Goal: Task Accomplishment & Management: Manage account settings

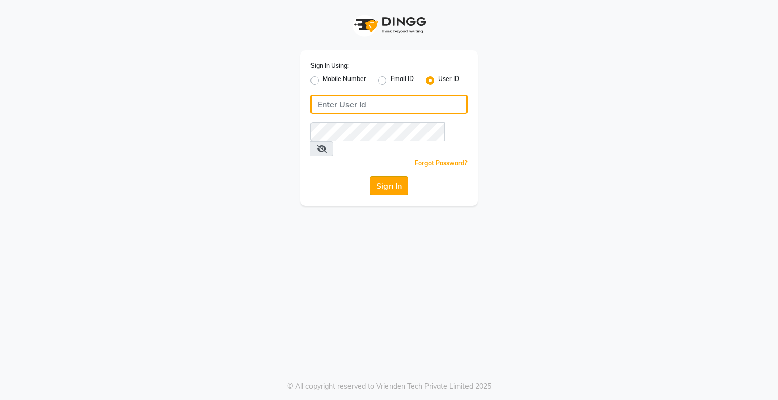
type input "silknsatinsalon"
click at [385, 176] on button "Sign In" at bounding box center [389, 185] width 38 height 19
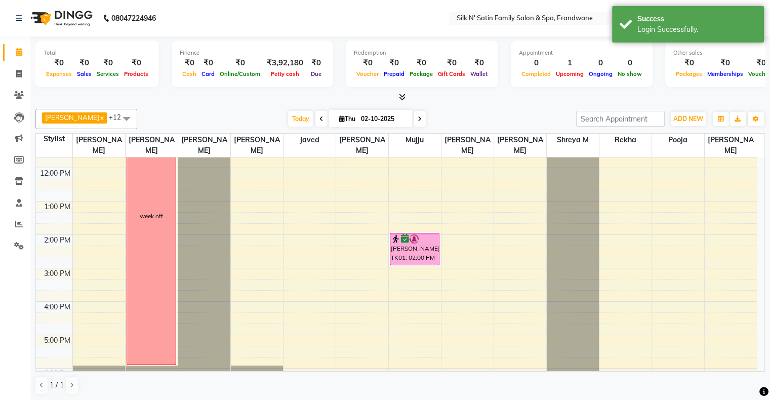
scroll to position [152, 0]
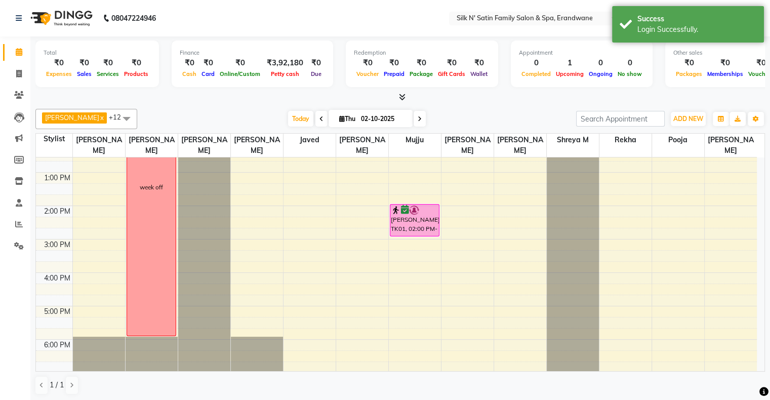
click at [320, 119] on icon at bounding box center [322, 119] width 4 height 6
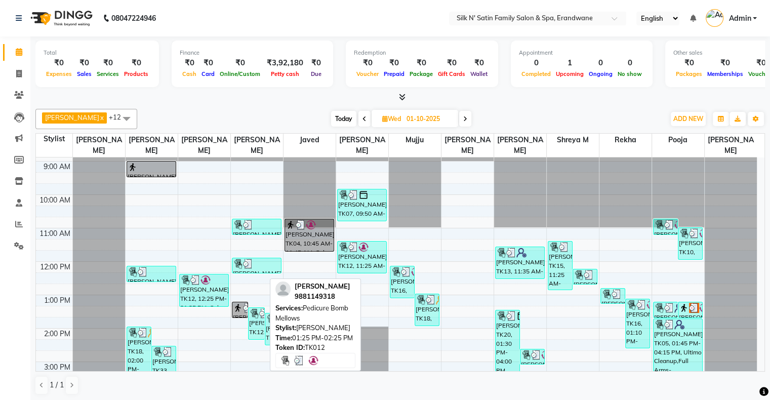
scroll to position [0, 0]
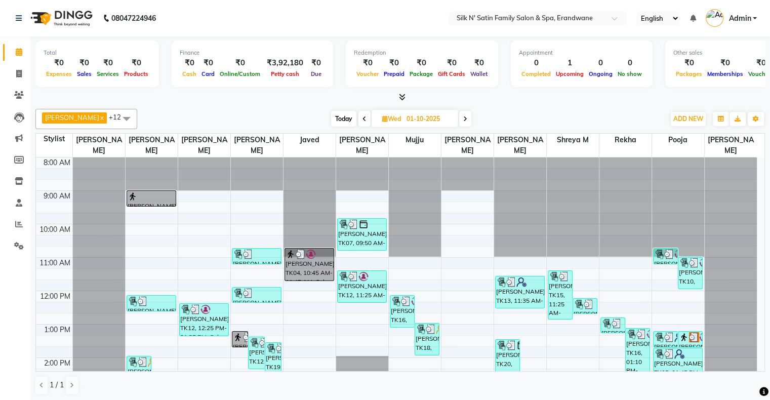
click at [465, 121] on span at bounding box center [465, 119] width 12 height 16
type input "02-10-2025"
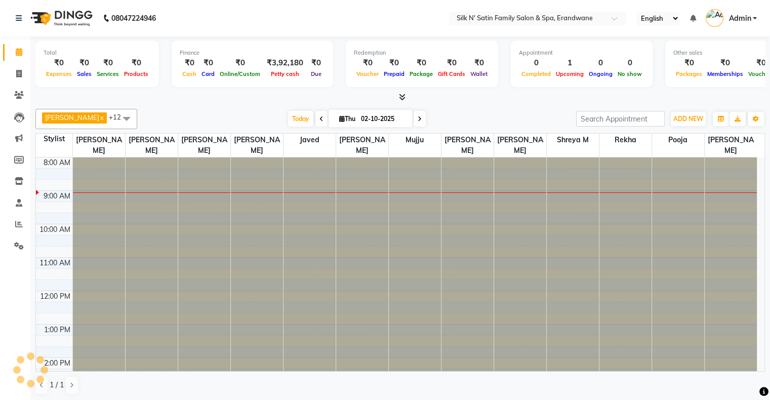
scroll to position [33, 0]
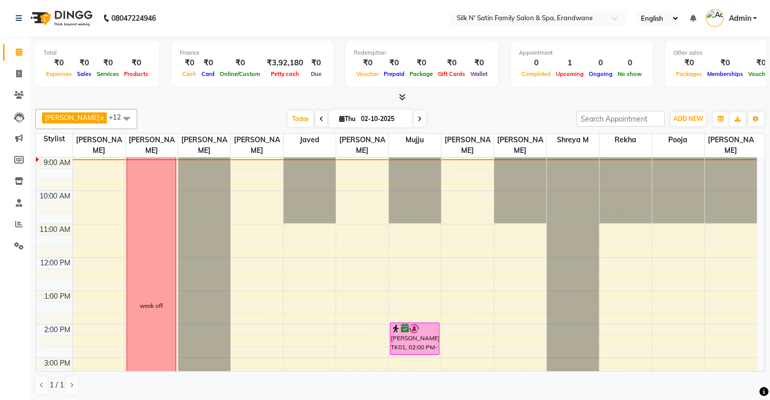
drag, startPoint x: 431, startPoint y: 10, endPoint x: 438, endPoint y: 5, distance: 7.6
click at [438, 5] on nav "08047224946 Select Location × Silk N' Satin Family Salon & Spa, Erandwane Engli…" at bounding box center [385, 18] width 770 height 36
click at [19, 224] on icon at bounding box center [19, 224] width 8 height 8
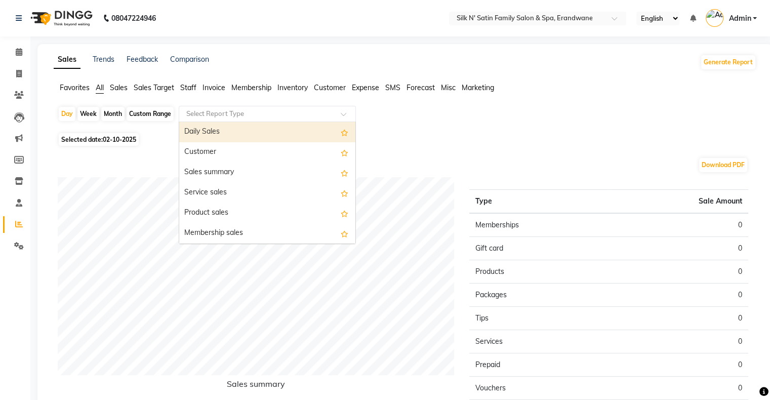
click at [228, 112] on input "text" at bounding box center [257, 114] width 146 height 10
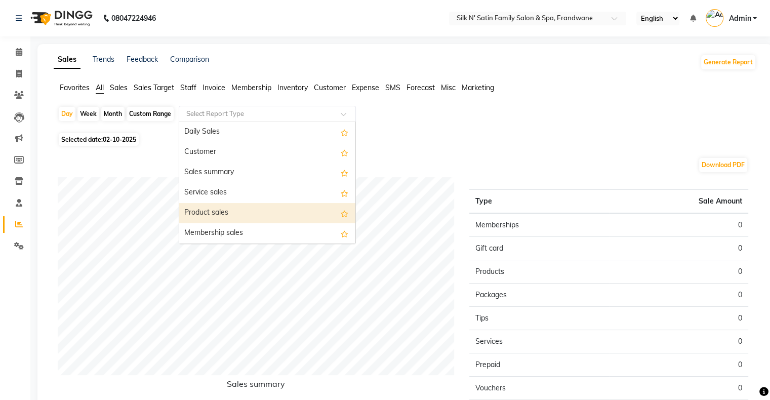
click at [234, 214] on div "Product sales" at bounding box center [267, 213] width 176 height 20
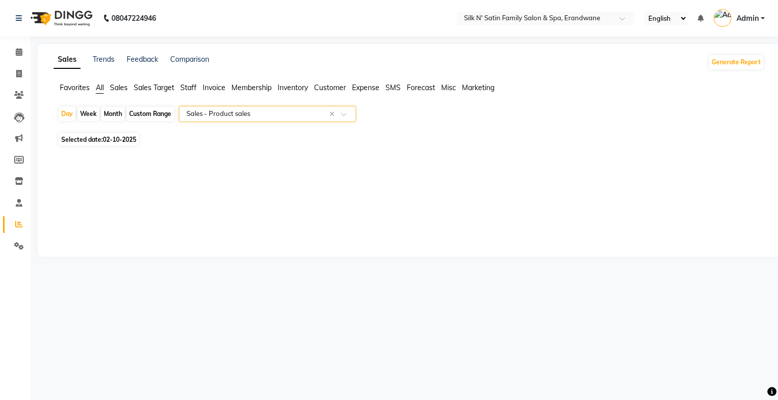
click at [107, 139] on span "02-10-2025" at bounding box center [119, 140] width 33 height 8
select select "10"
select select "2025"
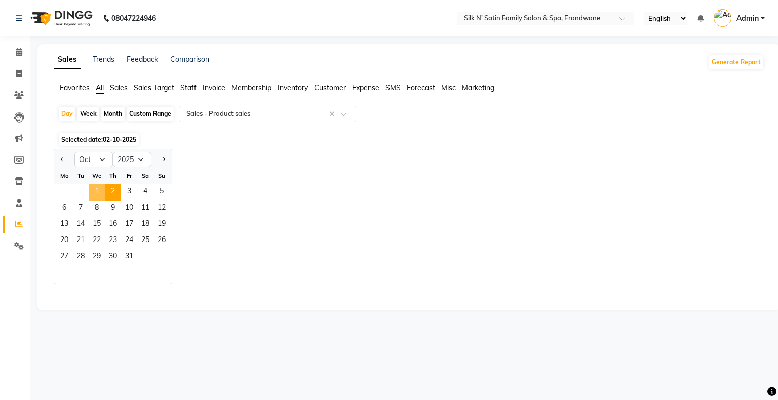
click at [100, 191] on span "1" at bounding box center [97, 192] width 16 height 16
select select "full_report"
select select "csv"
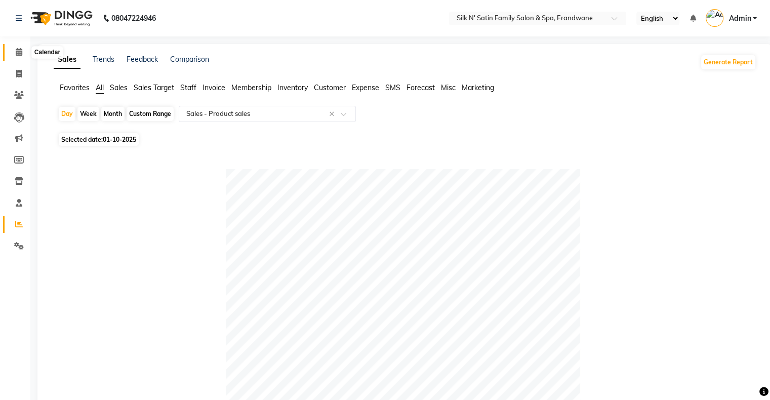
click at [18, 50] on icon at bounding box center [19, 52] width 7 height 8
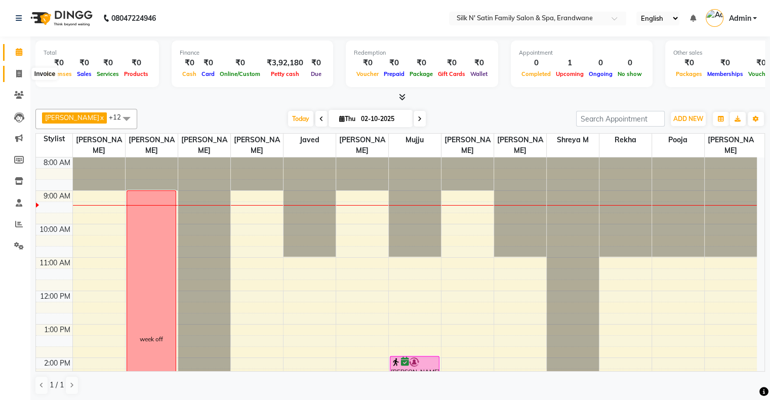
click at [17, 76] on icon at bounding box center [19, 74] width 6 height 8
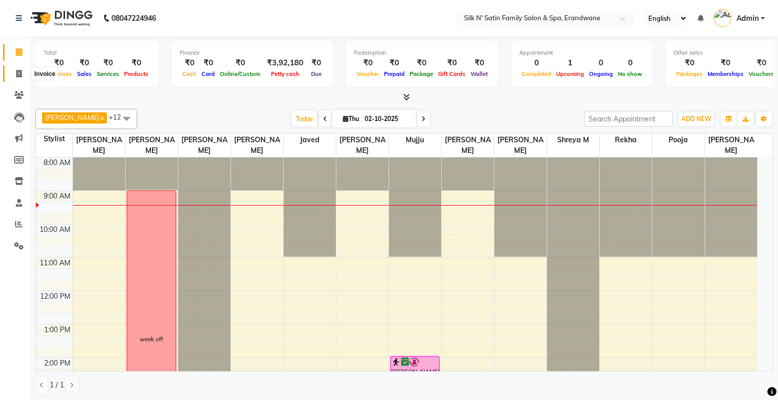
select select "6931"
select select "service"
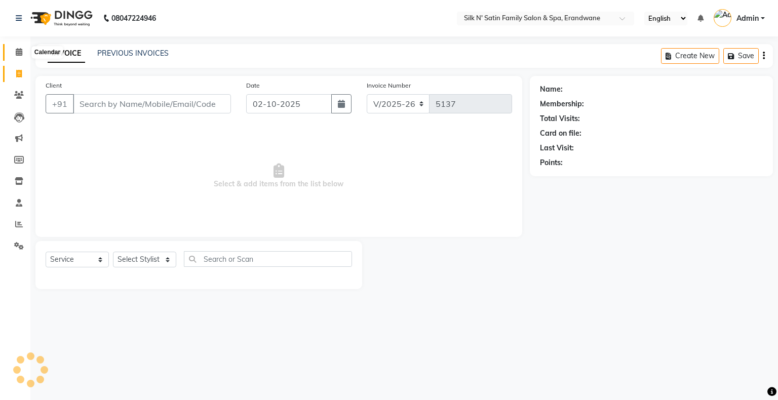
click at [22, 54] on span at bounding box center [19, 53] width 18 height 12
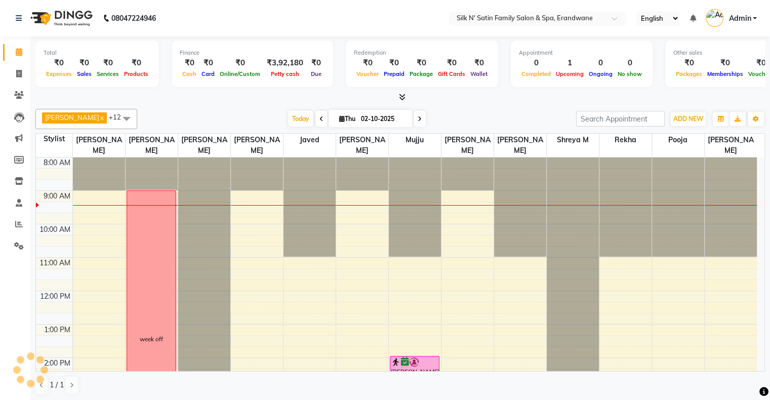
scroll to position [33, 0]
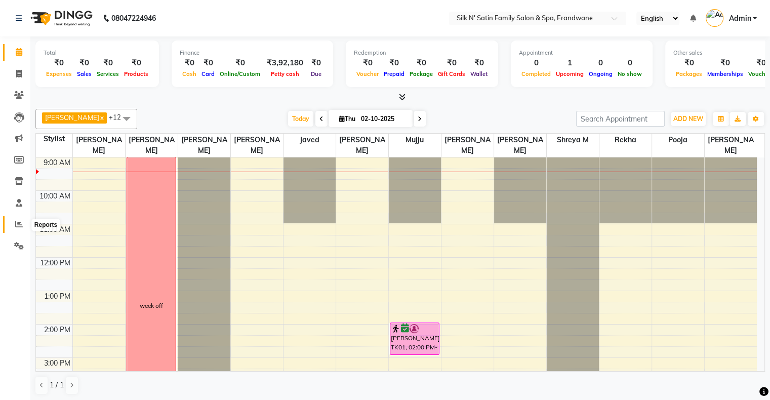
click at [16, 223] on icon at bounding box center [19, 224] width 8 height 8
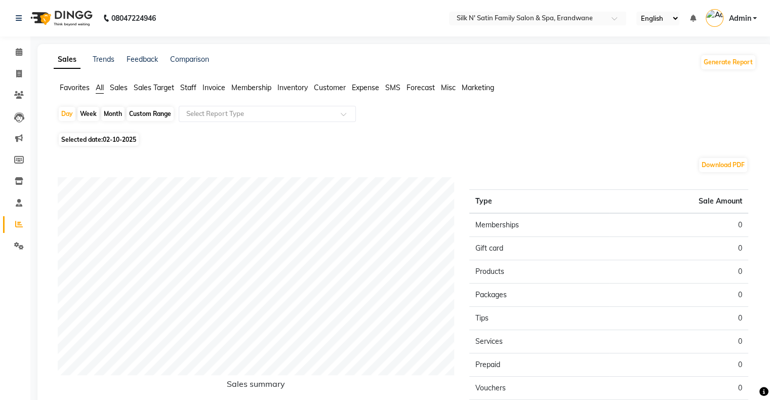
click at [107, 141] on span "02-10-2025" at bounding box center [119, 140] width 33 height 8
select select "10"
select select "2025"
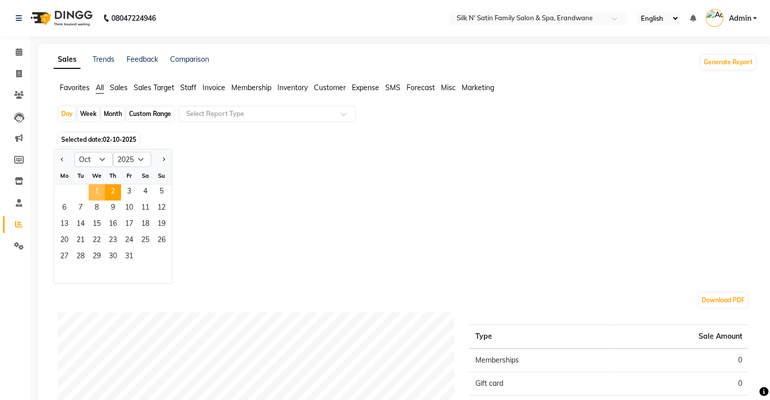
click at [92, 191] on span "1" at bounding box center [97, 192] width 16 height 16
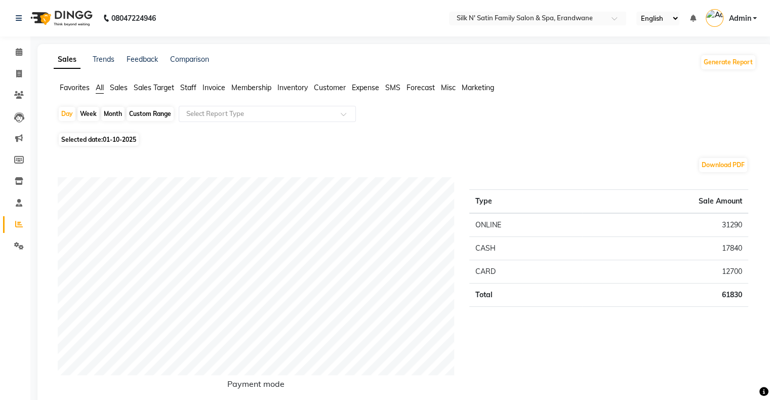
click at [188, 86] on span "Staff" at bounding box center [188, 87] width 16 height 9
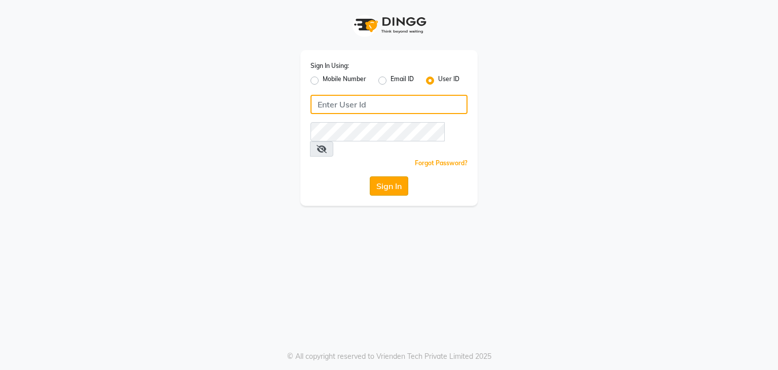
type input "silknsatinsalon"
click at [387, 176] on button "Sign In" at bounding box center [389, 185] width 38 height 19
